Goal: Task Accomplishment & Management: Use online tool/utility

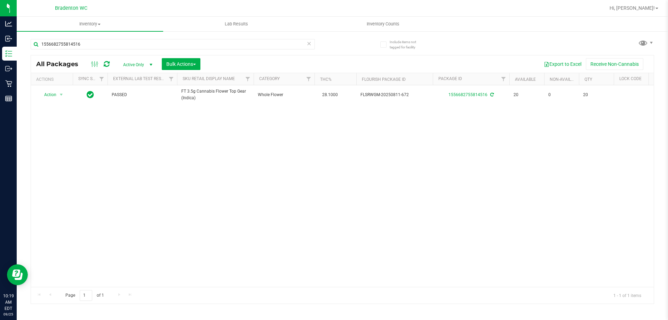
click at [187, 37] on div "1556682755814516" at bounding box center [187, 44] width 312 height 22
click at [188, 44] on input "1556682755814516" at bounding box center [173, 44] width 284 height 10
type input "0343150792459046"
click at [52, 94] on span "Action" at bounding box center [47, 95] width 19 height 10
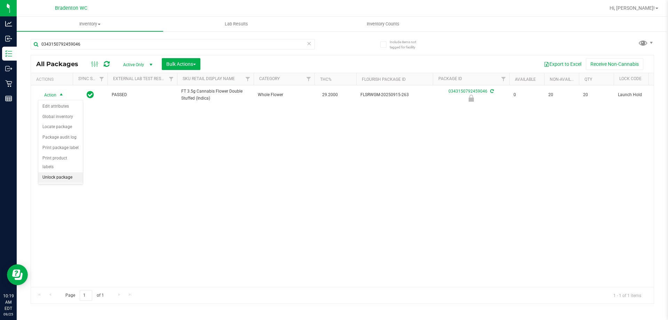
click at [61, 172] on li "Unlock package" at bounding box center [60, 177] width 45 height 10
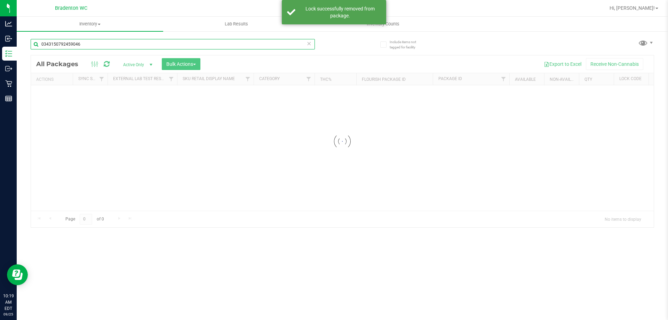
click at [88, 41] on input "0343150792459046" at bounding box center [173, 44] width 284 height 10
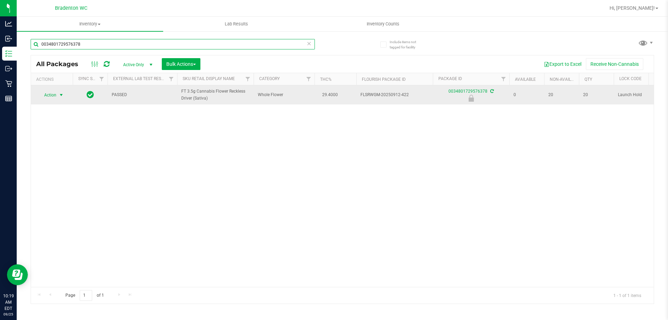
type input "0034801729576378"
click at [48, 97] on span "Action" at bounding box center [47, 95] width 19 height 10
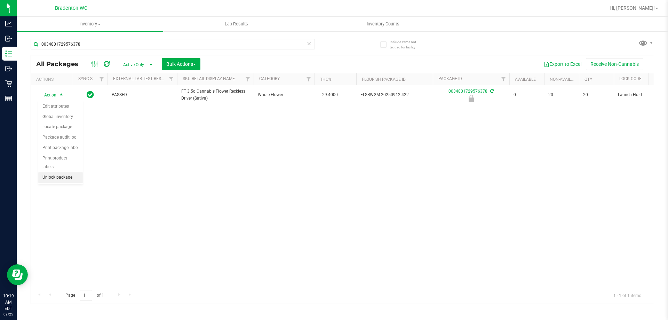
click at [59, 172] on li "Unlock package" at bounding box center [60, 177] width 45 height 10
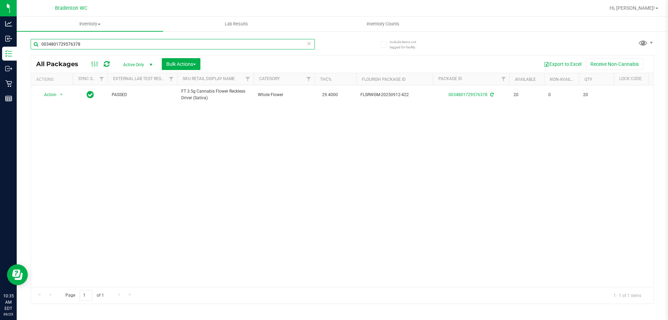
click at [245, 42] on input "0034801729576378" at bounding box center [173, 44] width 284 height 10
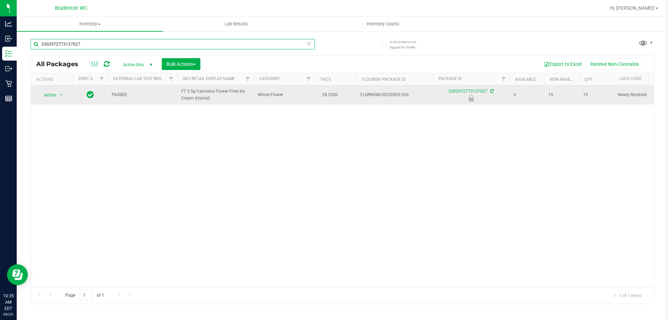
type input "3302972773137027"
click at [50, 99] on span "Action" at bounding box center [47, 95] width 19 height 10
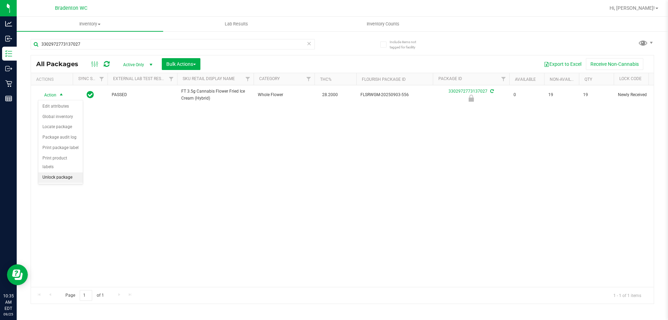
click at [54, 173] on li "Unlock package" at bounding box center [60, 177] width 45 height 10
